Goal: Information Seeking & Learning: Learn about a topic

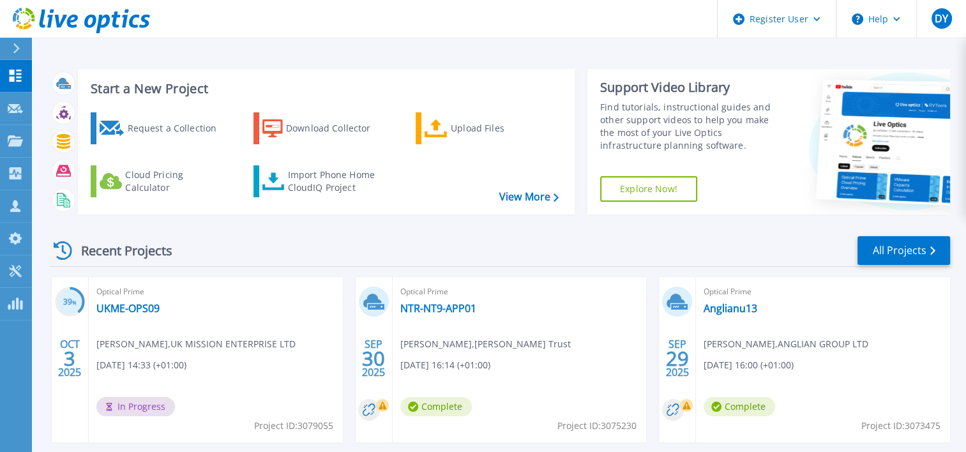
click at [284, 238] on div "Recent Projects All Projects" at bounding box center [499, 251] width 901 height 32
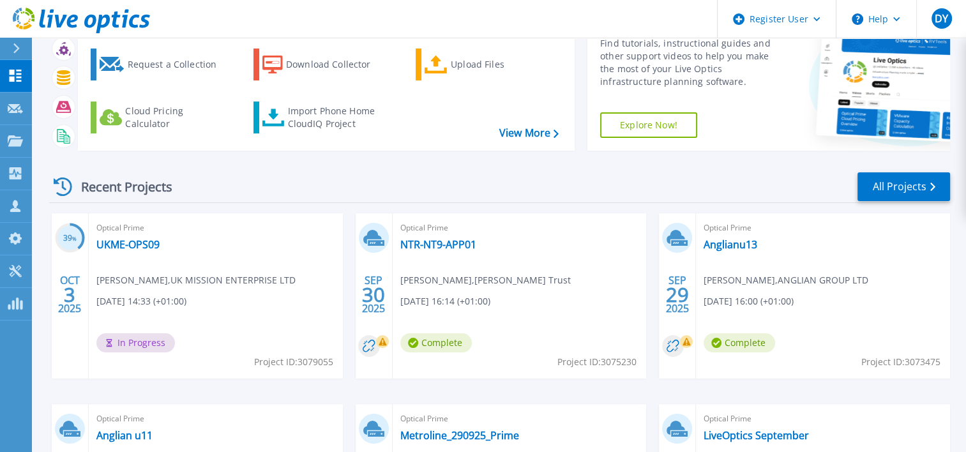
scroll to position [192, 0]
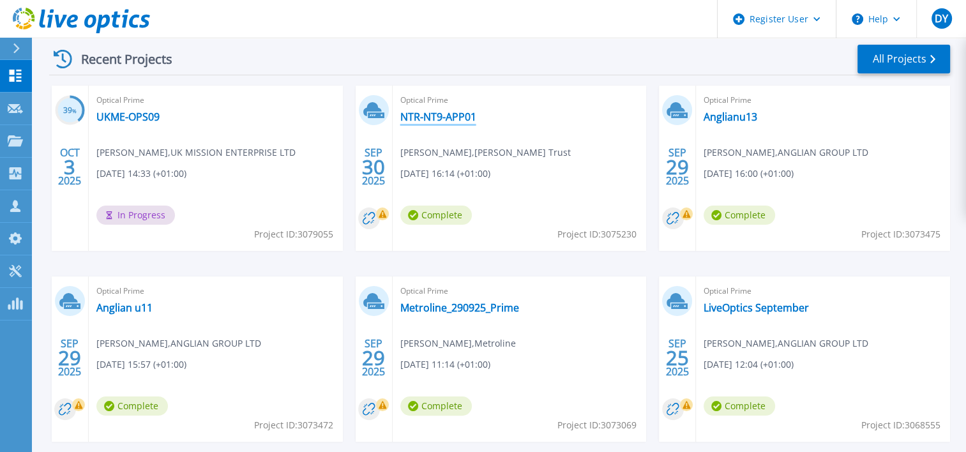
click at [410, 116] on link "NTR-NT9-APP01" at bounding box center [438, 116] width 76 height 13
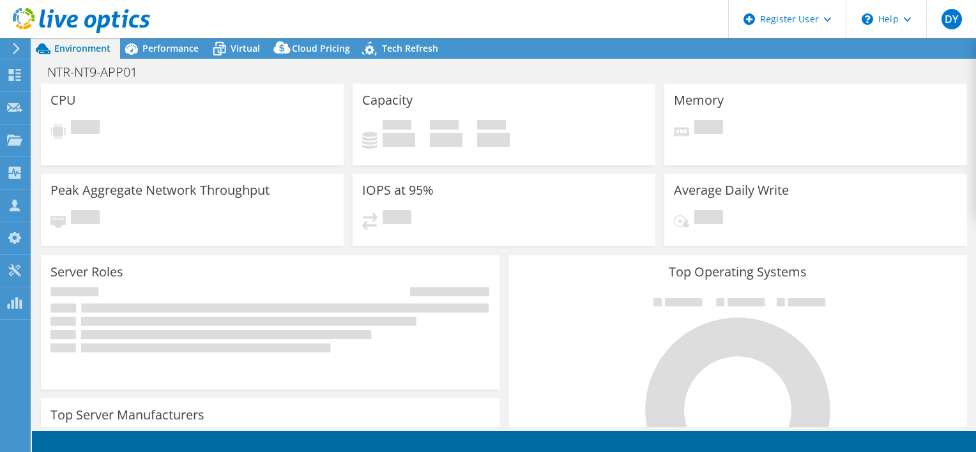
select select "USD"
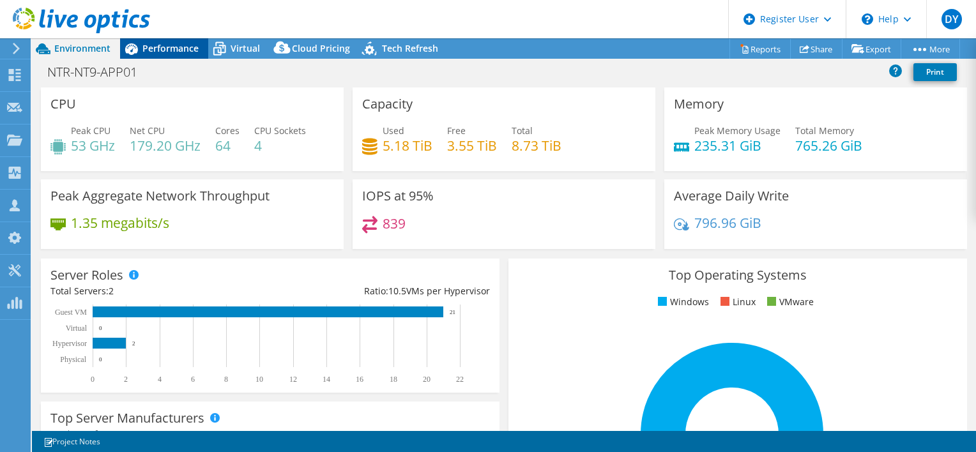
click at [165, 51] on span "Performance" at bounding box center [170, 48] width 56 height 12
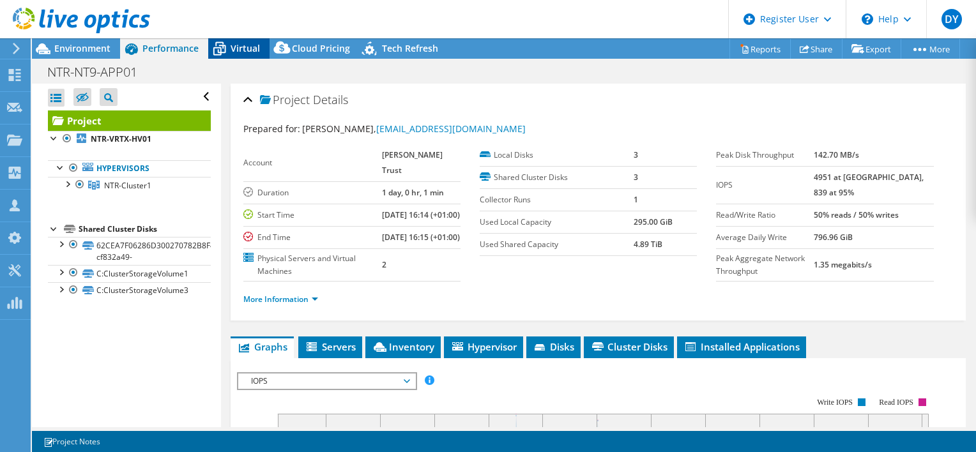
click at [253, 49] on span "Virtual" at bounding box center [245, 48] width 29 height 12
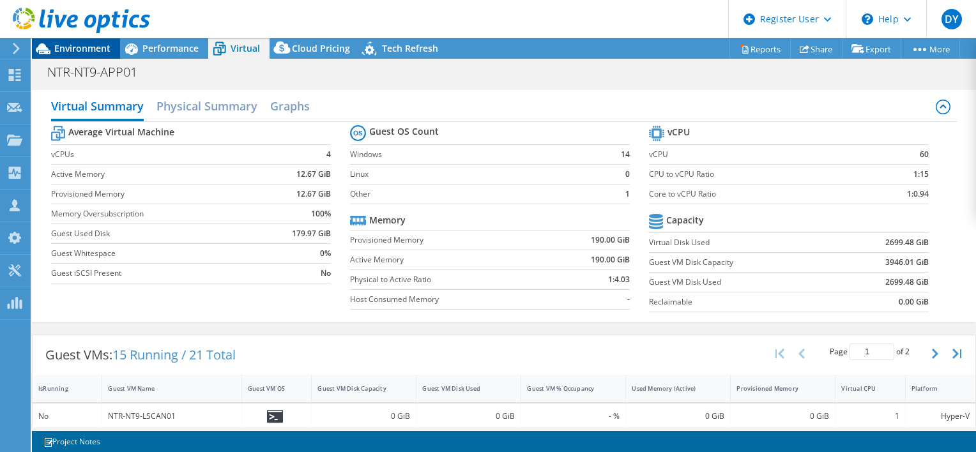
click at [65, 49] on span "Environment" at bounding box center [82, 48] width 56 height 12
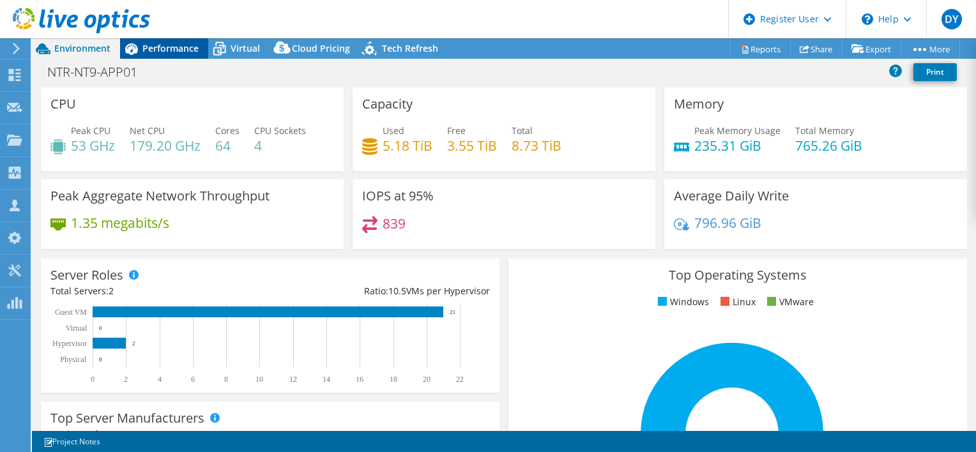
click at [161, 43] on span "Performance" at bounding box center [170, 48] width 56 height 12
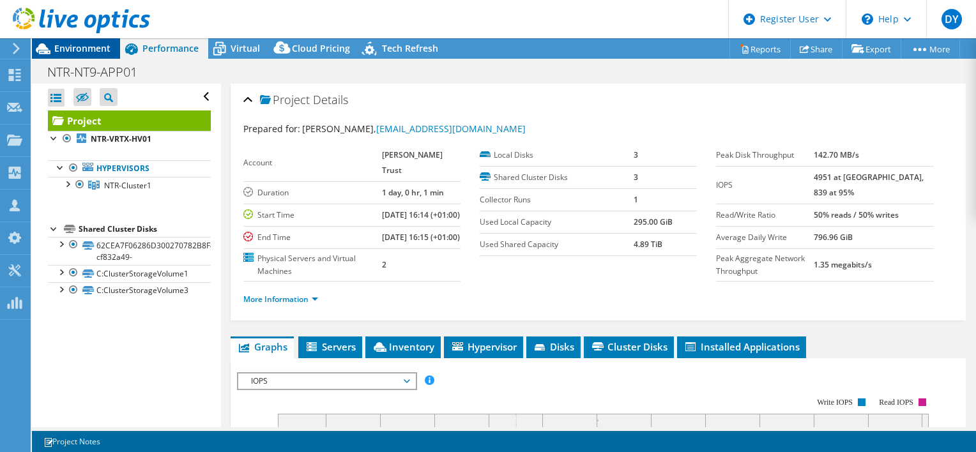
click at [93, 47] on span "Environment" at bounding box center [82, 48] width 56 height 12
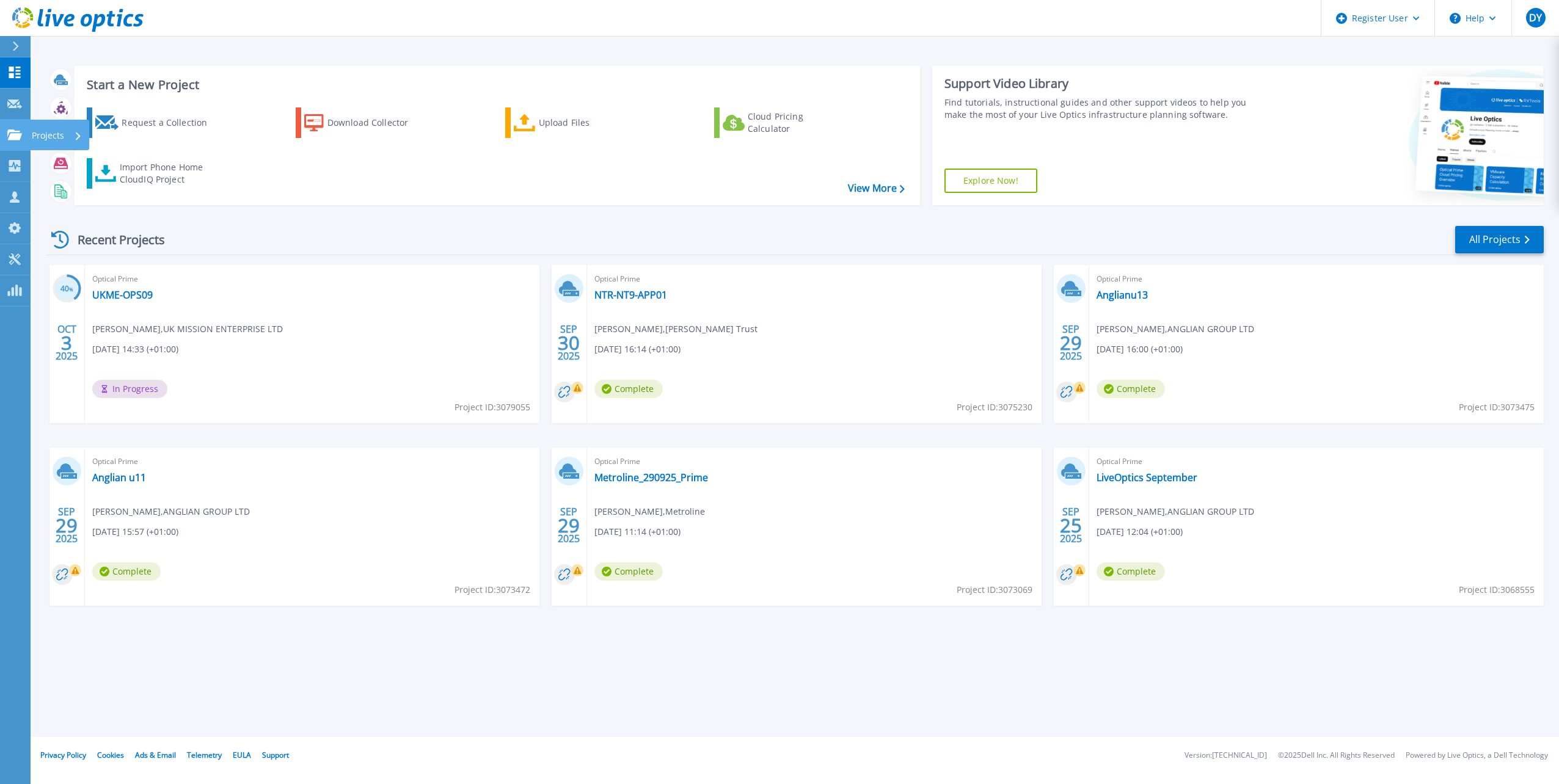
click at [48, 136] on p "Projects" at bounding box center [48, 135] width 33 height 32
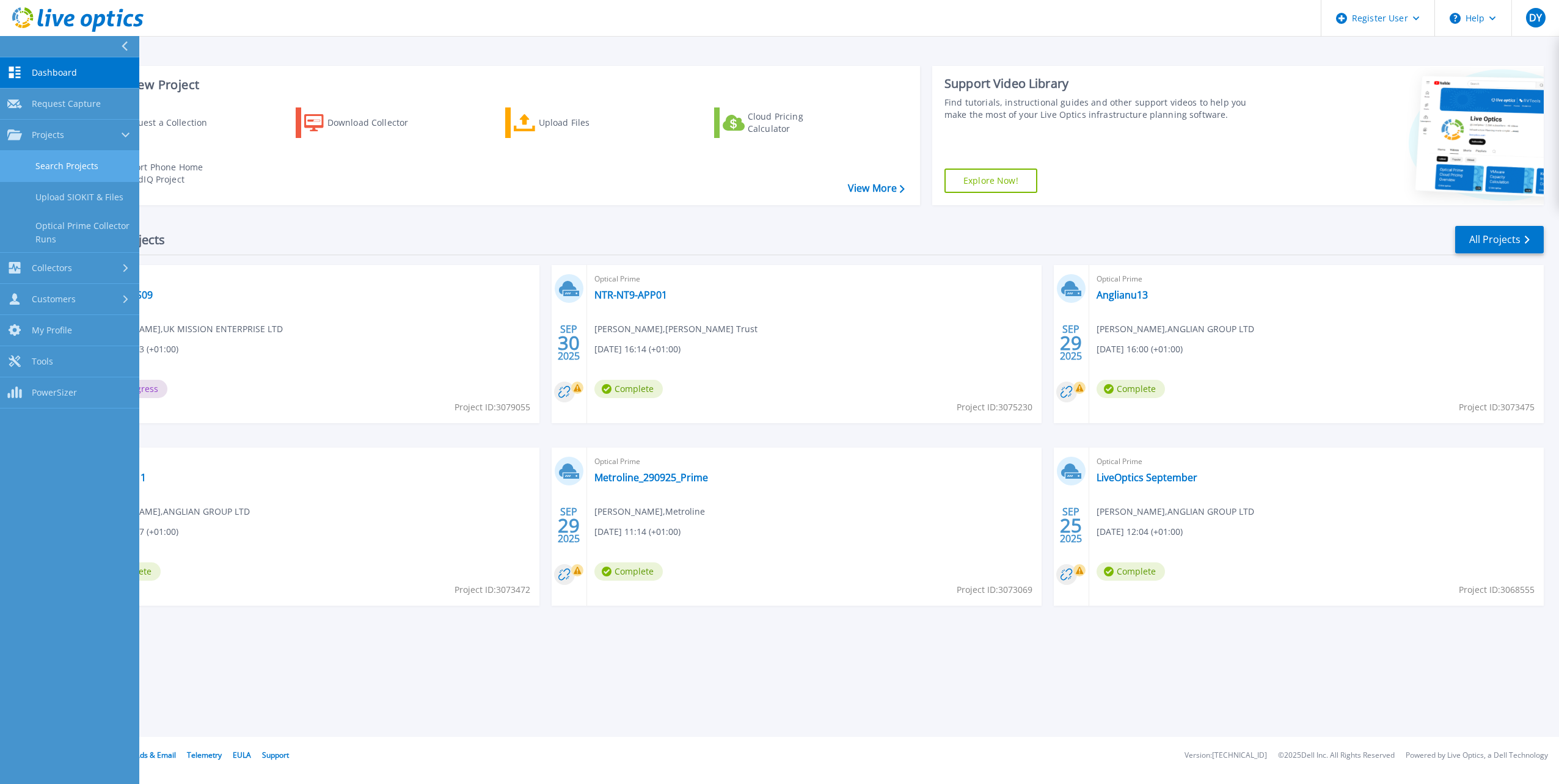
click at [56, 163] on link "Search Projects" at bounding box center [70, 166] width 140 height 32
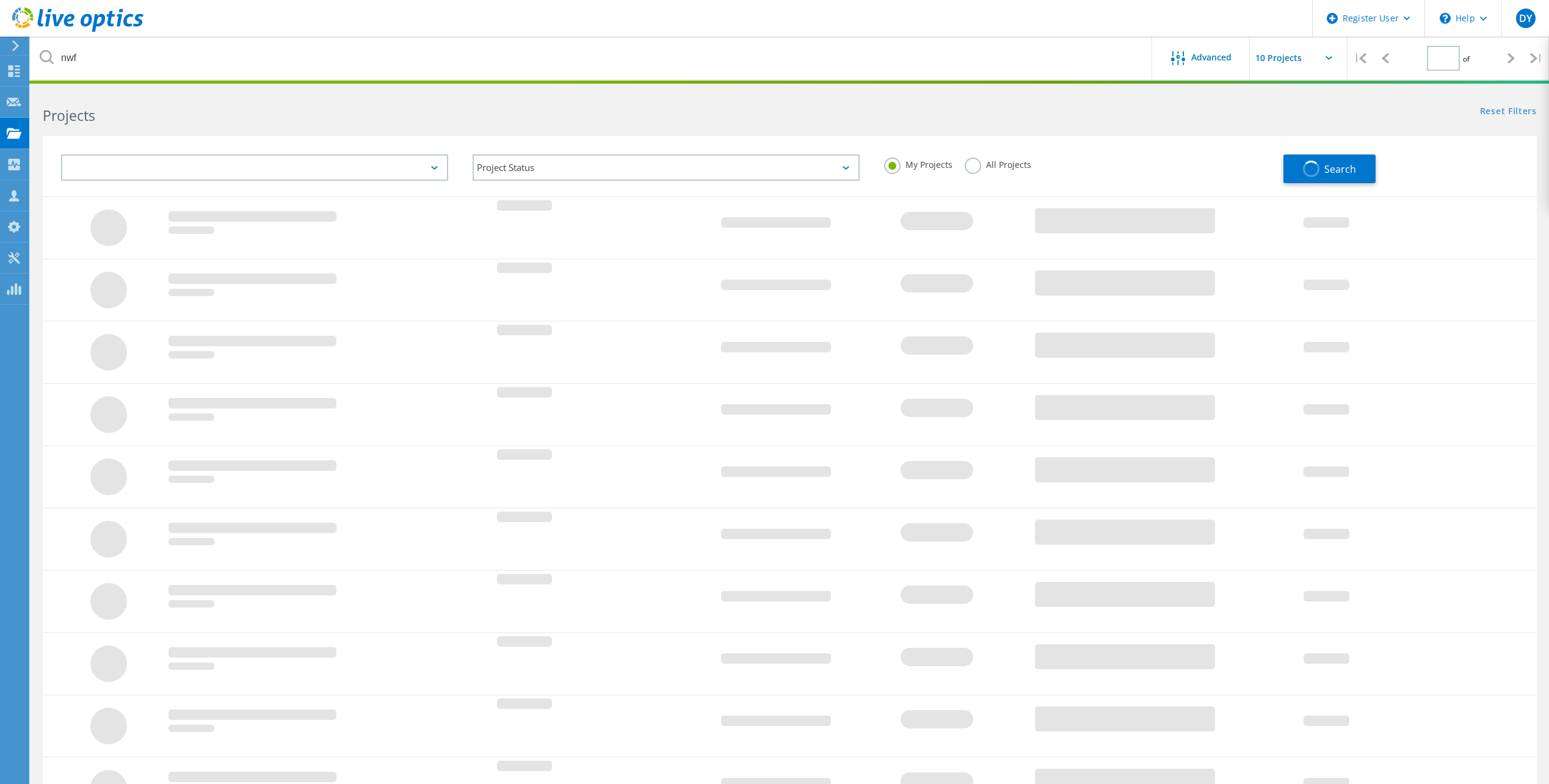
type input "1"
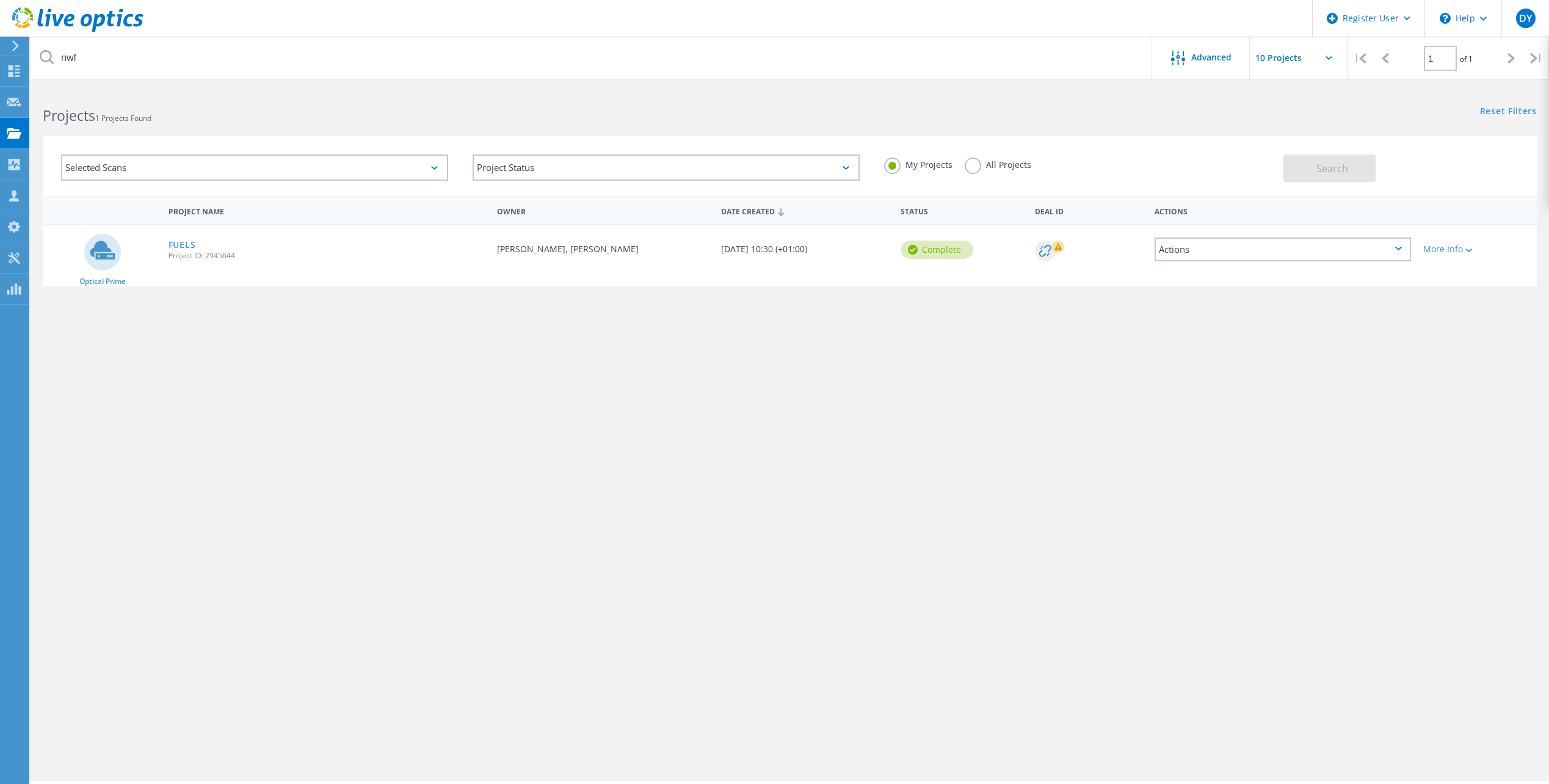
click at [166, 165] on div "Selected Scans" at bounding box center [254, 167] width 387 height 26
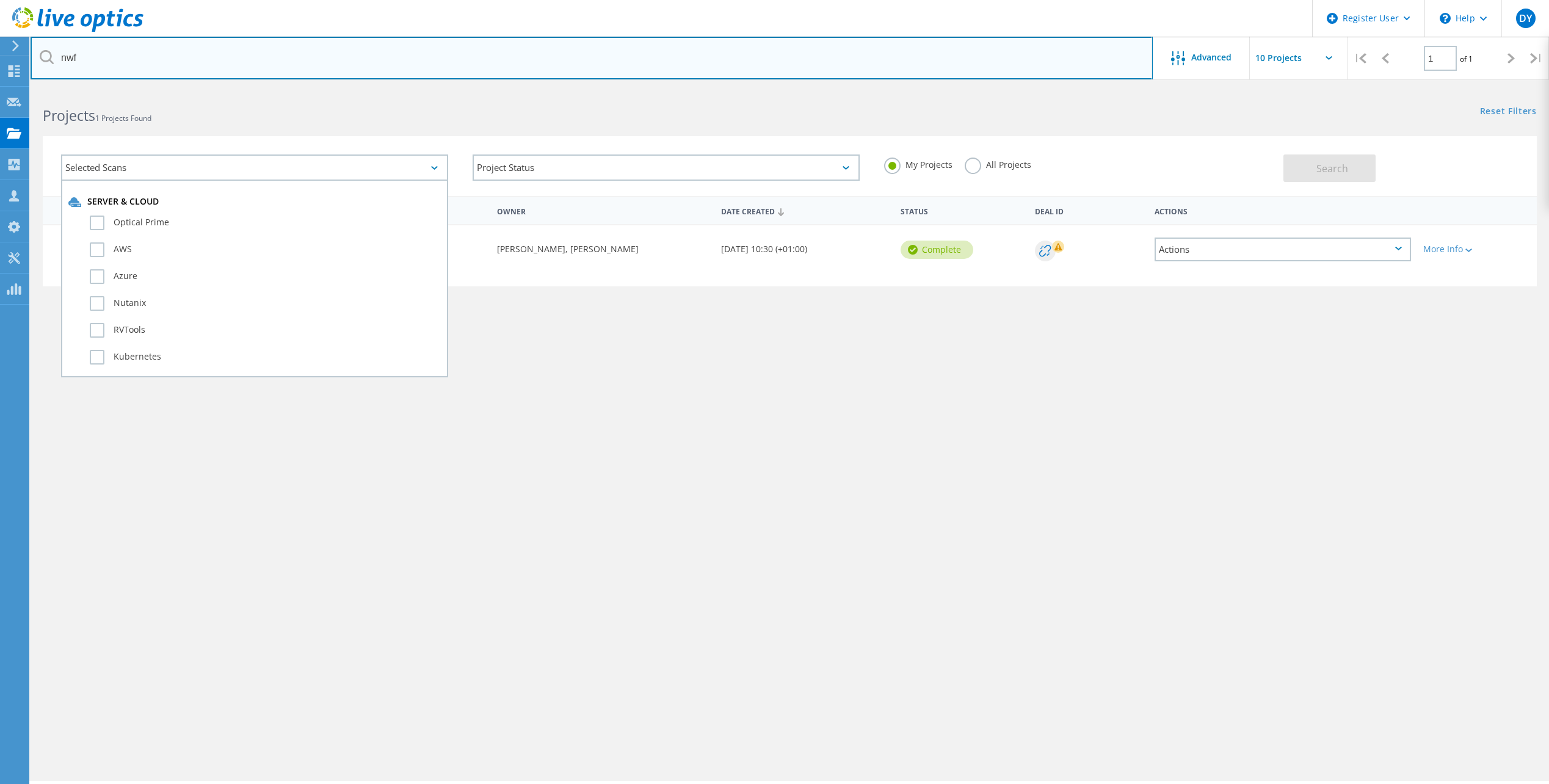
click at [109, 58] on input "nwf" at bounding box center [592, 57] width 1123 height 43
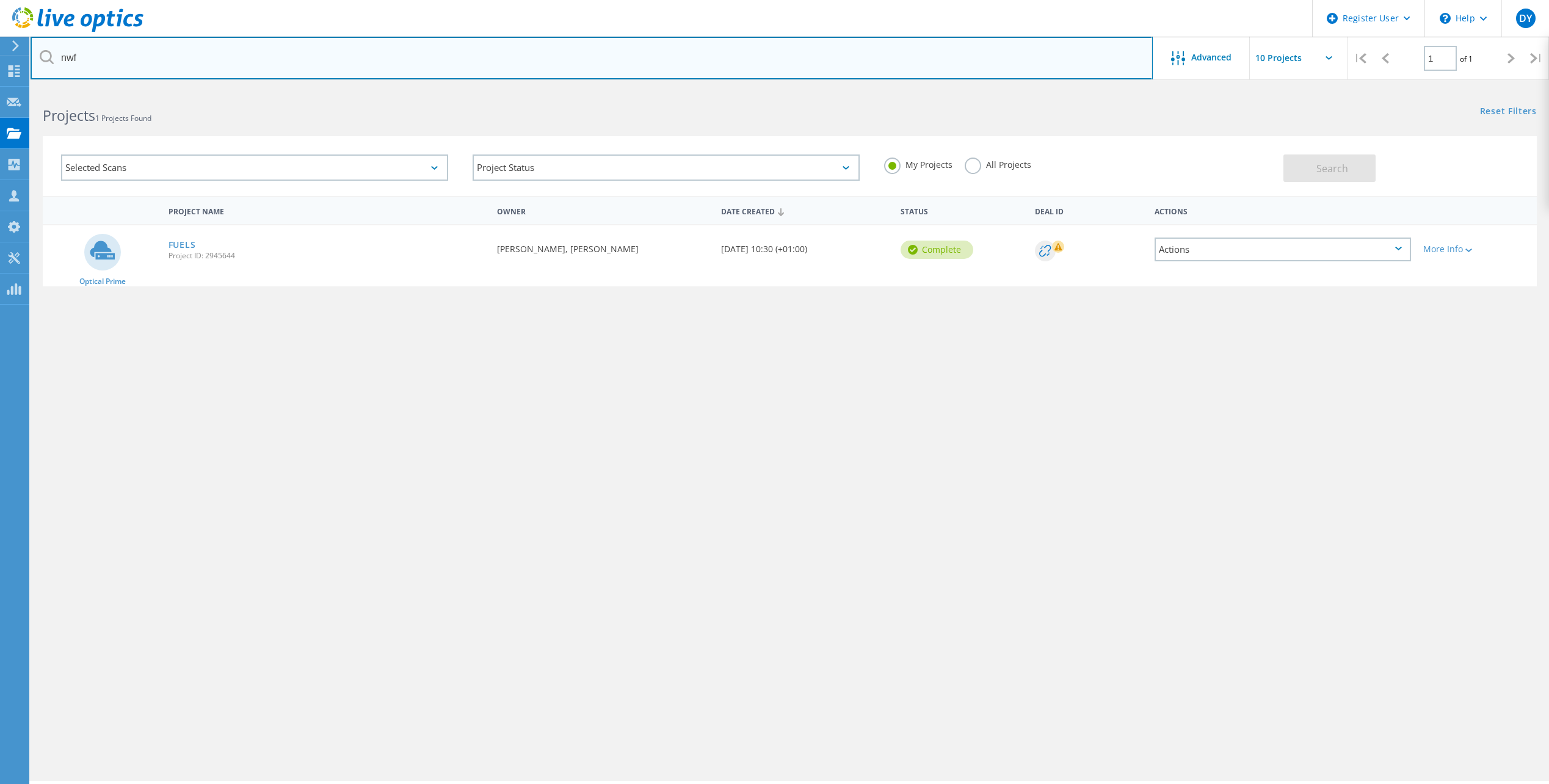
drag, startPoint x: 72, startPoint y: 62, endPoint x: 55, endPoint y: 62, distance: 17.0
click at [55, 62] on input "nwf" at bounding box center [592, 57] width 1123 height 43
type input "l"
type input "westland"
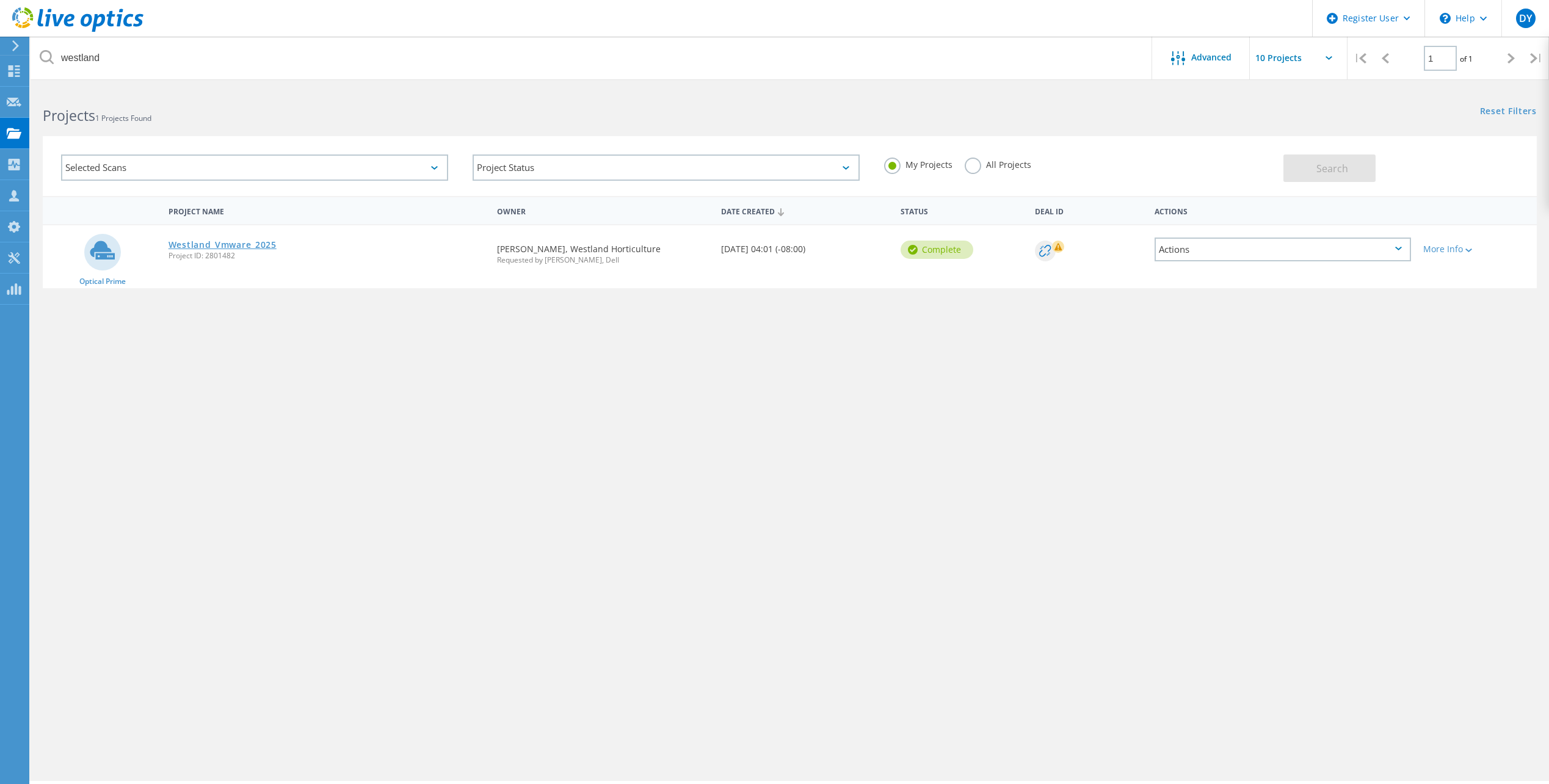
click at [217, 241] on link "Westland_Vmware_2025" at bounding box center [222, 245] width 108 height 9
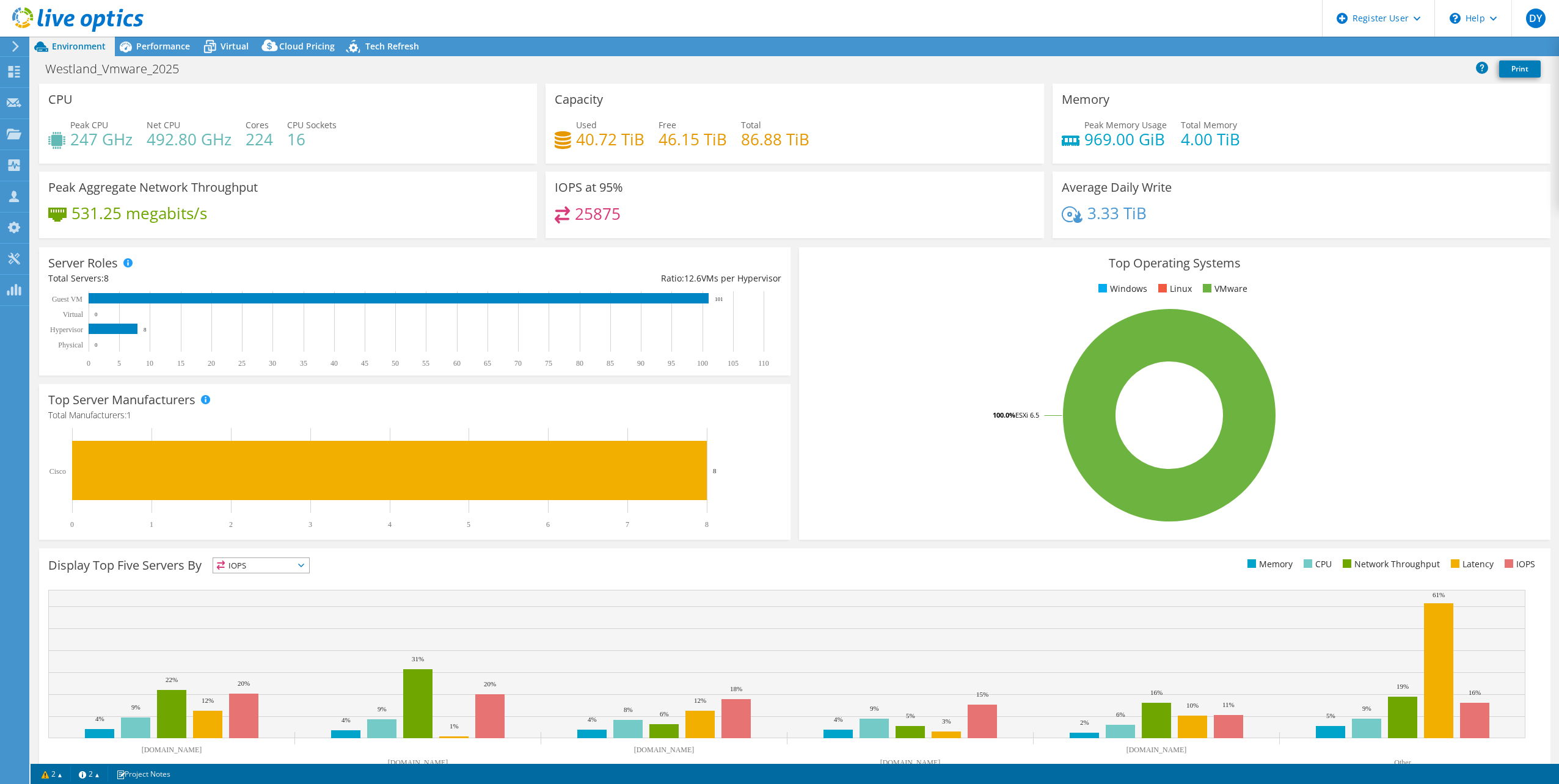
select select "EULondon"
select select "USD"
drag, startPoint x: 646, startPoint y: 146, endPoint x: 574, endPoint y: 145, distance: 72.0
click at [574, 145] on div "Used 40.72 TiB Free 46.15 TiB Total 86.88 TiB" at bounding box center [794, 139] width 479 height 40
click at [231, 43] on span "Virtual" at bounding box center [234, 46] width 28 height 11
